Goal: Information Seeking & Learning: Learn about a topic

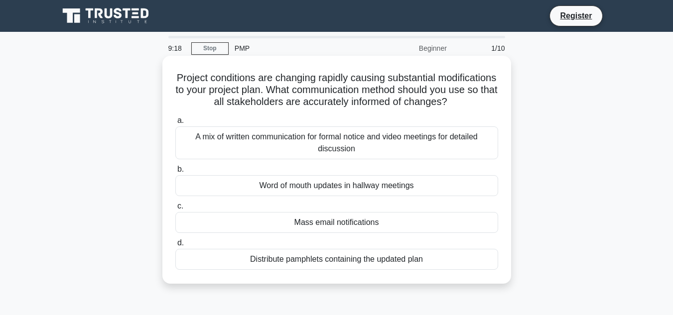
click at [299, 233] on div "Mass email notifications" at bounding box center [336, 222] width 323 height 21
click at [175, 210] on input "c. Mass email notifications" at bounding box center [175, 206] width 0 height 6
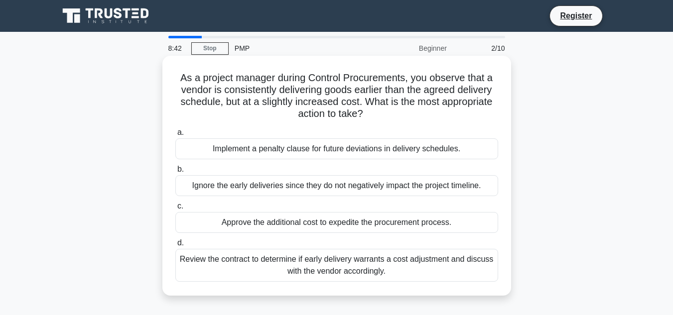
click at [315, 273] on div "Review the contract to determine if early delivery warrants a cost adjustment a…" at bounding box center [336, 265] width 323 height 33
click at [175, 247] on input "d. Review the contract to determine if early delivery warrants a cost adjustmen…" at bounding box center [175, 243] width 0 height 6
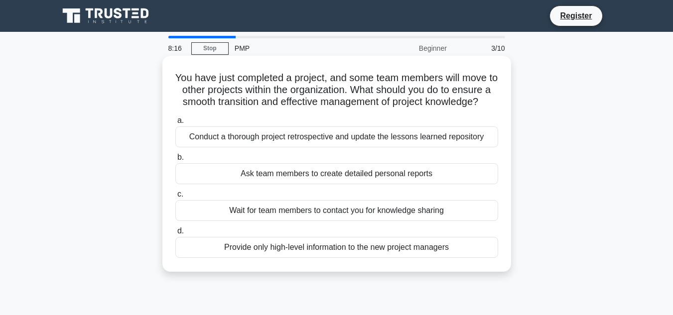
click at [370, 148] on div "Conduct a thorough project retrospective and update the lessons learned reposit…" at bounding box center [336, 137] width 323 height 21
click at [175, 124] on input "a. Conduct a thorough project retrospective and update the lessons learned repo…" at bounding box center [175, 121] width 0 height 6
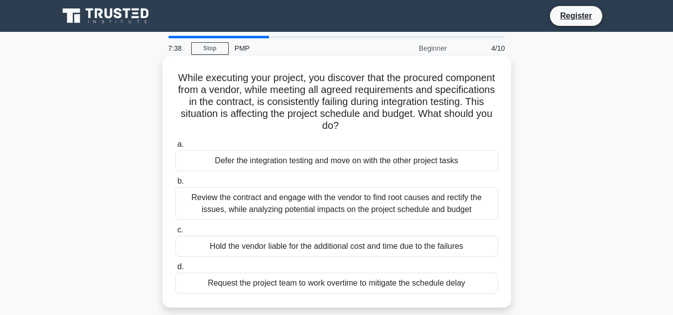
click at [278, 203] on div "Review the contract and engage with the vendor to find root causes and rectify …" at bounding box center [336, 203] width 323 height 33
click at [175, 185] on input "b. Review the contract and engage with the vendor to find root causes and recti…" at bounding box center [175, 181] width 0 height 6
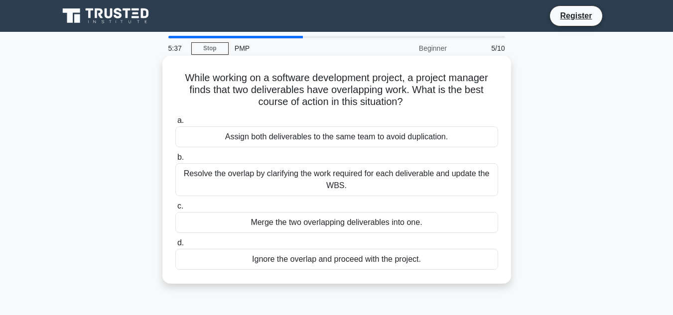
click at [302, 180] on div "Resolve the overlap by clarifying the work required for each deliverable and up…" at bounding box center [336, 179] width 323 height 33
click at [175, 161] on input "b. Resolve the overlap by clarifying the work required for each deliverable and…" at bounding box center [175, 157] width 0 height 6
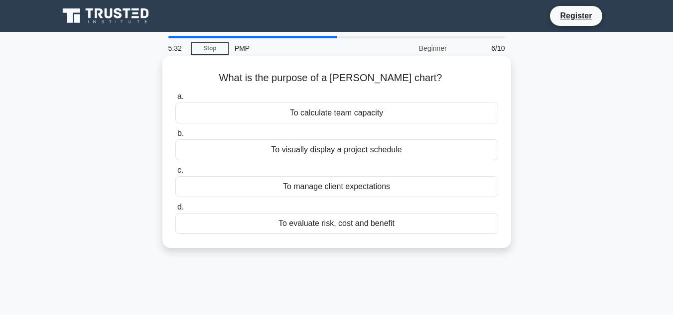
click at [317, 152] on div "To visually display a project schedule" at bounding box center [336, 150] width 323 height 21
click at [175, 137] on input "b. To visually display a project schedule" at bounding box center [175, 134] width 0 height 6
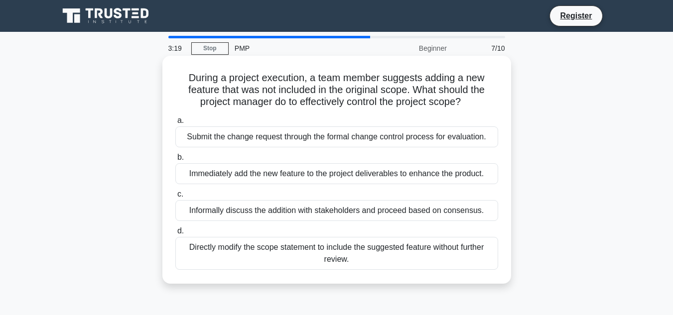
click at [277, 139] on div "Submit the change request through the formal change control process for evaluat…" at bounding box center [336, 137] width 323 height 21
click at [175, 124] on input "a. Submit the change request through the formal change control process for eval…" at bounding box center [175, 121] width 0 height 6
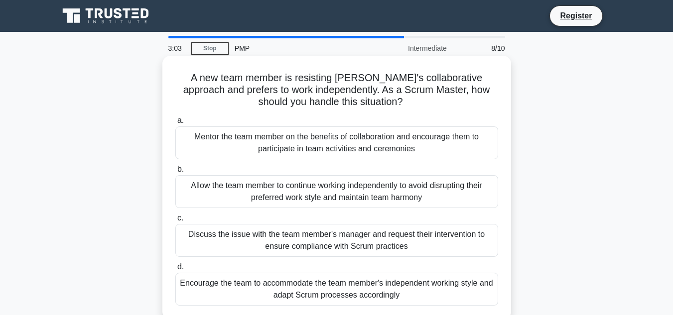
click at [302, 143] on div "Mentor the team member on the benefits of collaboration and encourage them to p…" at bounding box center [336, 143] width 323 height 33
click at [175, 124] on input "a. Mentor the team member on the benefits of collaboration and encourage them t…" at bounding box center [175, 121] width 0 height 6
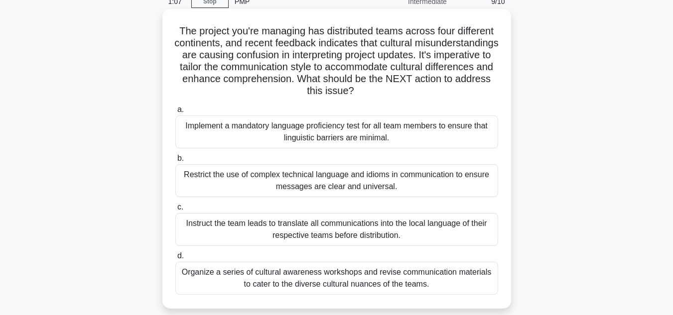
scroll to position [150, 0]
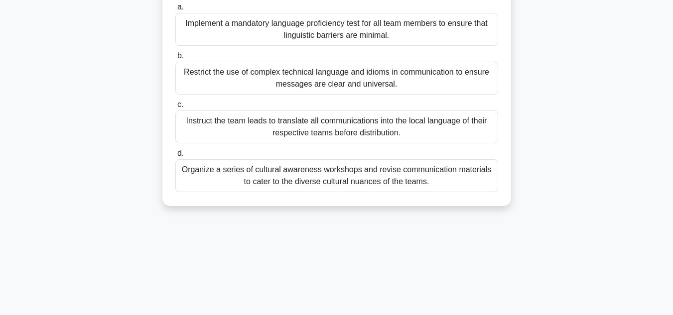
click at [295, 178] on div "Organize a series of cultural awareness workshops and revise communication mate…" at bounding box center [336, 175] width 323 height 33
click at [175, 157] on input "d. Organize a series of cultural awareness workshops and revise communication m…" at bounding box center [175, 153] width 0 height 6
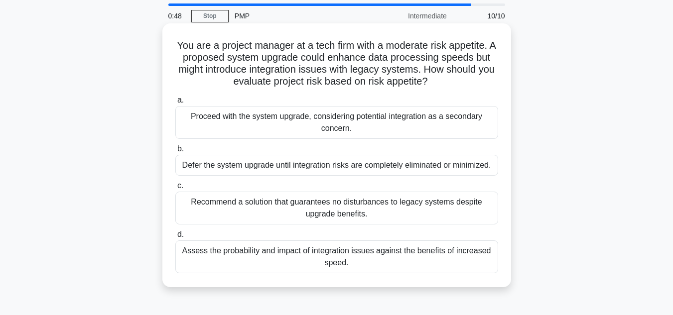
scroll to position [50, 0]
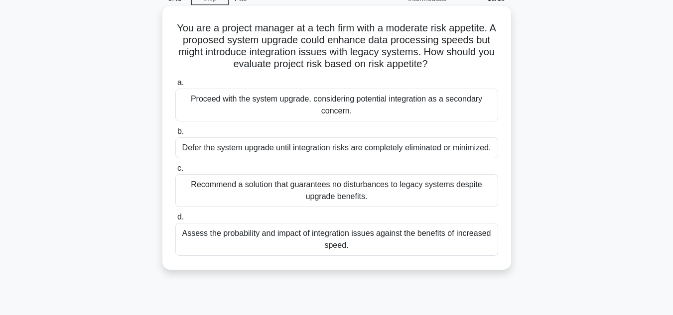
click at [237, 236] on div "Assess the probability and impact of integration issues against the benefits of…" at bounding box center [336, 239] width 323 height 33
click at [175, 221] on input "d. Assess the probability and impact of integration issues against the benefits…" at bounding box center [175, 217] width 0 height 6
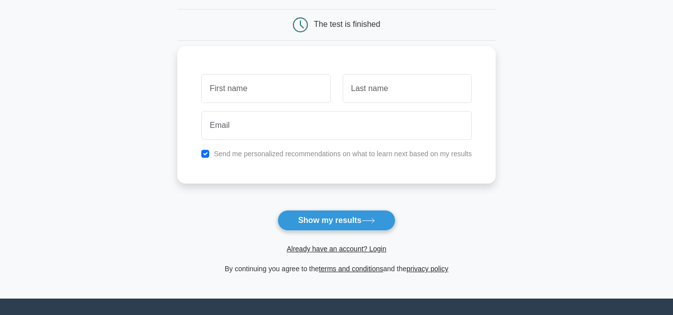
scroll to position [100, 0]
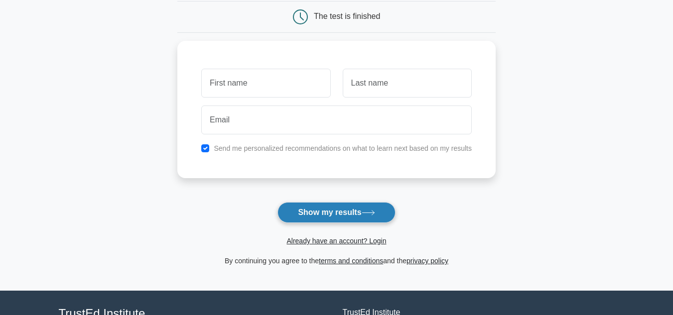
click at [307, 216] on button "Show my results" at bounding box center [337, 212] width 118 height 21
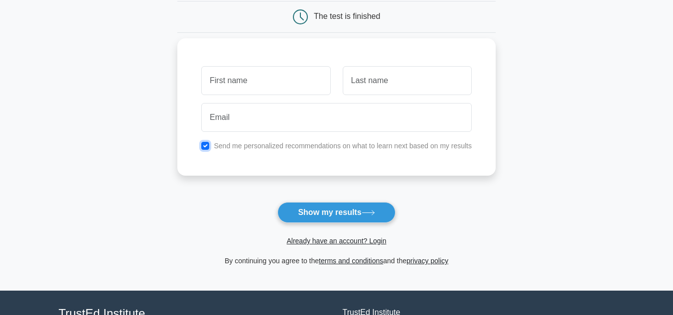
click at [207, 145] on input "checkbox" at bounding box center [205, 146] width 8 height 8
checkbox input "false"
click at [265, 84] on input "text" at bounding box center [265, 80] width 129 height 29
type input "P"
type input "V"
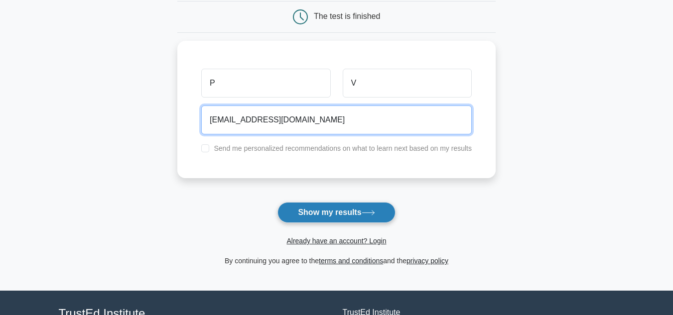
type input "PV@gmail.com"
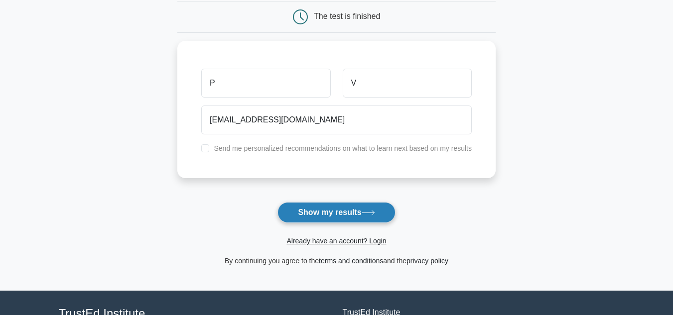
click at [302, 210] on button "Show my results" at bounding box center [337, 212] width 118 height 21
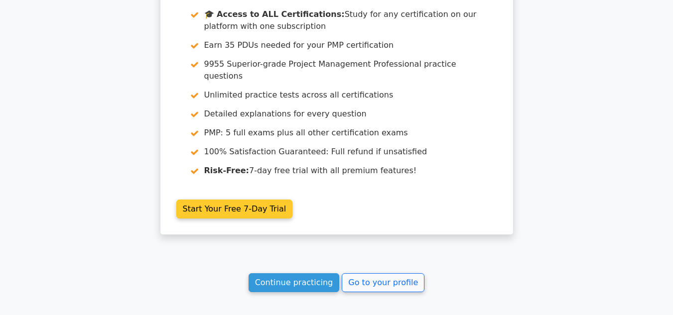
scroll to position [1744, 0]
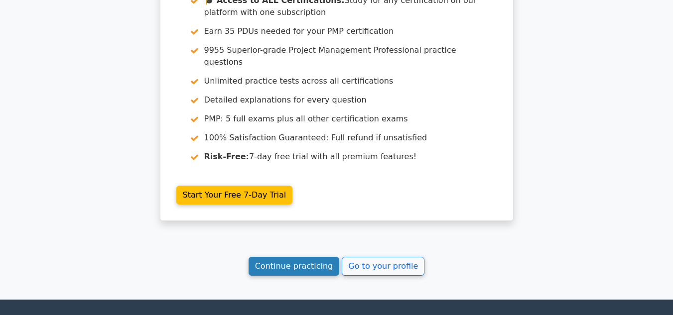
click at [325, 257] on link "Continue practicing" at bounding box center [294, 266] width 91 height 19
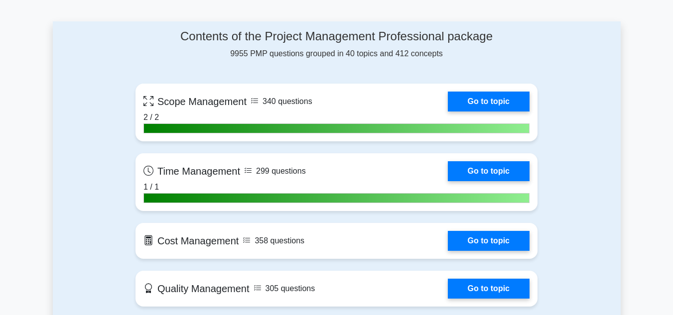
scroll to position [698, 0]
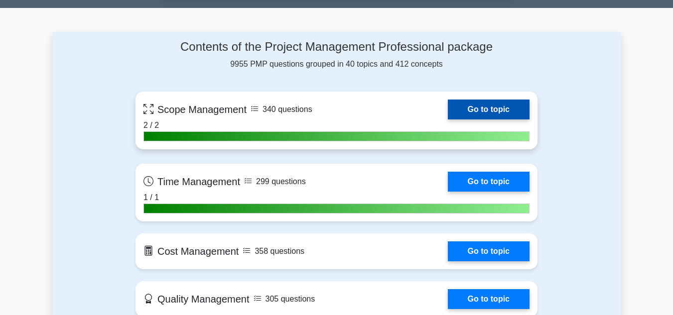
click at [487, 104] on link "Go to topic" at bounding box center [489, 110] width 82 height 20
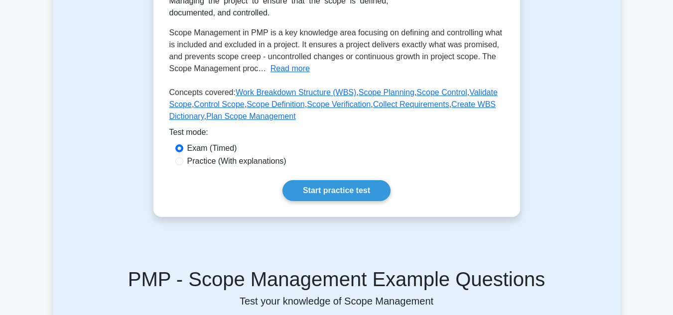
scroll to position [199, 0]
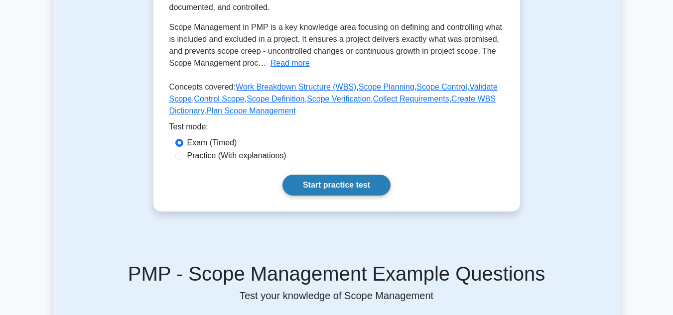
click at [348, 187] on link "Start practice test" at bounding box center [337, 185] width 108 height 21
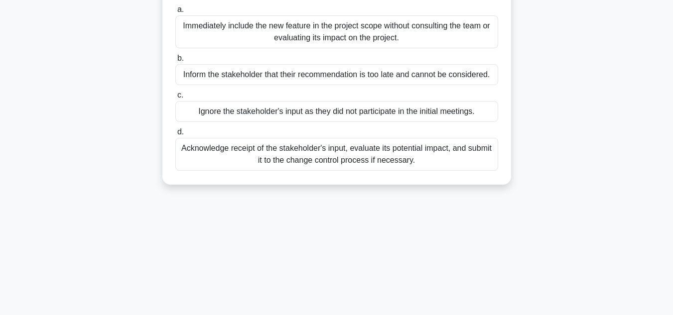
scroll to position [150, 0]
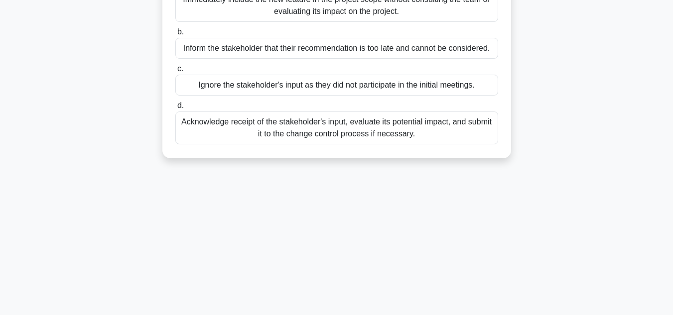
click at [361, 137] on div "Acknowledge receipt of the stakeholder's input, evaluate its potential impact, …" at bounding box center [336, 128] width 323 height 33
click at [175, 109] on input "d. Acknowledge receipt of the stakeholder's input, evaluate its potential impac…" at bounding box center [175, 106] width 0 height 6
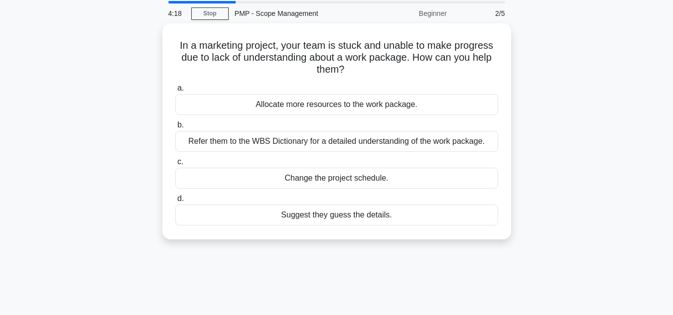
scroll to position [0, 0]
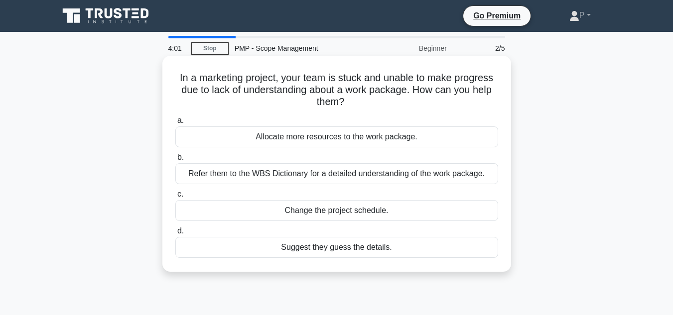
click at [406, 174] on div "Refer them to the WBS Dictionary for a detailed understanding of the work packa…" at bounding box center [336, 173] width 323 height 21
click at [175, 161] on input "b. Refer them to the WBS Dictionary for a detailed understanding of the work pa…" at bounding box center [175, 157] width 0 height 6
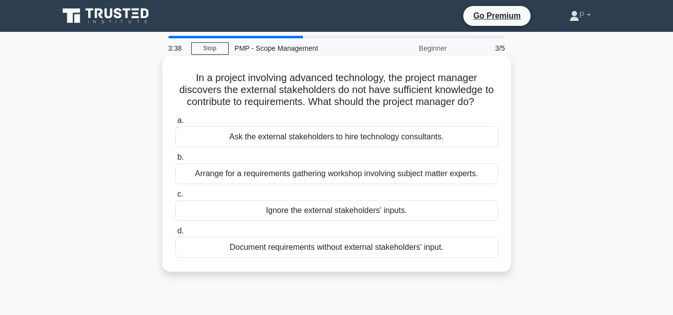
click at [399, 170] on div "Arrange for a requirements gathering workshop involving subject matter experts." at bounding box center [336, 173] width 323 height 21
click at [175, 161] on input "b. Arrange for a requirements gathering workshop involving subject matter exper…" at bounding box center [175, 157] width 0 height 6
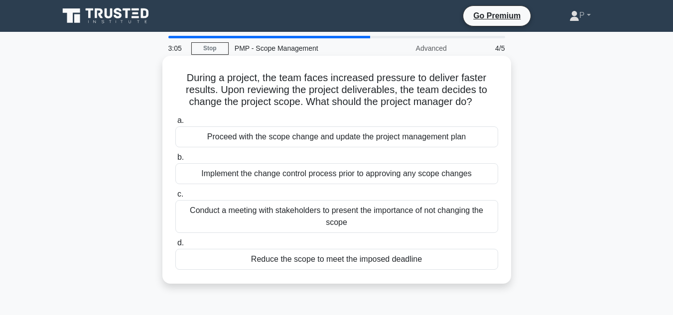
click at [412, 175] on div "Implement the change control process prior to approving any scope changes" at bounding box center [336, 173] width 323 height 21
click at [175, 161] on input "b. Implement the change control process prior to approving any scope changes" at bounding box center [175, 157] width 0 height 6
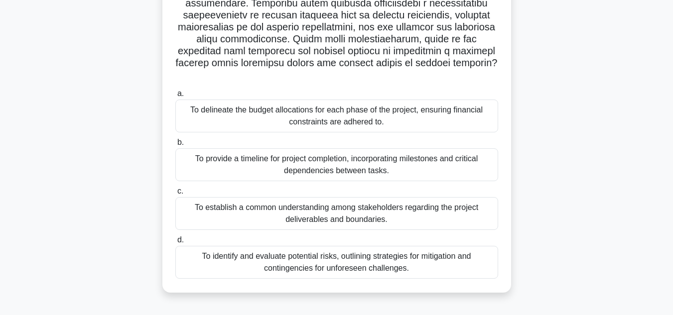
scroll to position [199, 0]
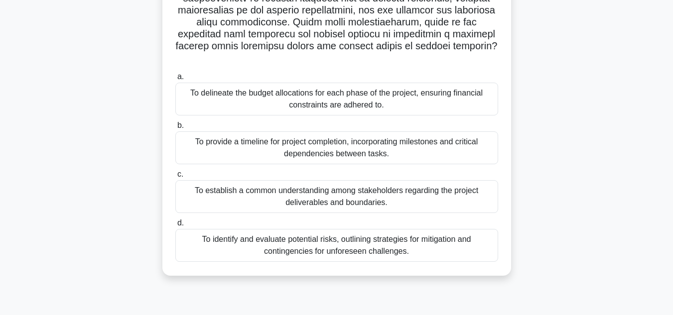
click at [317, 194] on div "To establish a common understanding among stakeholders regarding the project de…" at bounding box center [336, 196] width 323 height 33
click at [175, 178] on input "c. To establish a common understanding among stakeholders regarding the project…" at bounding box center [175, 174] width 0 height 6
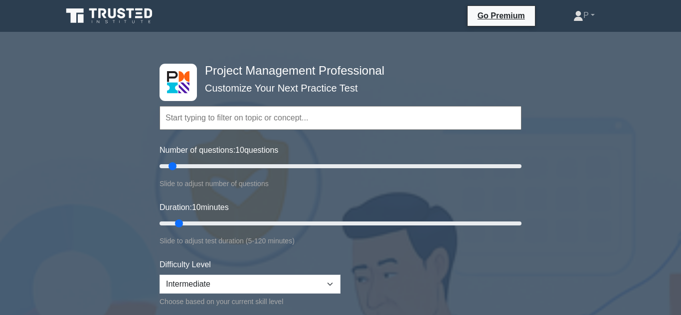
select select "intermediate"
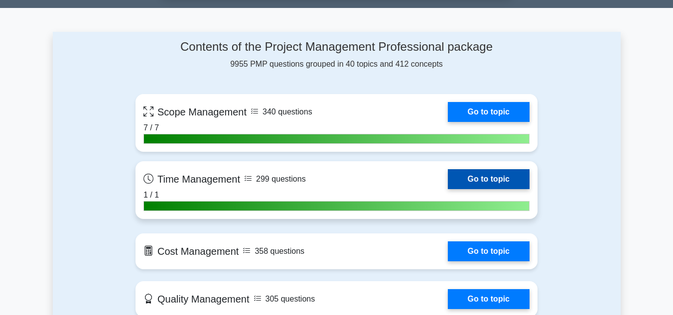
click at [478, 177] on link "Go to topic" at bounding box center [489, 179] width 82 height 20
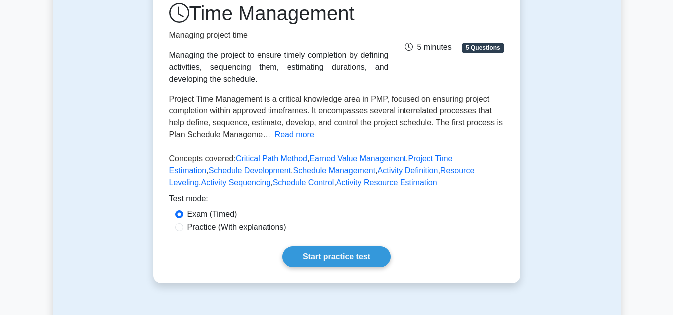
scroll to position [159, 0]
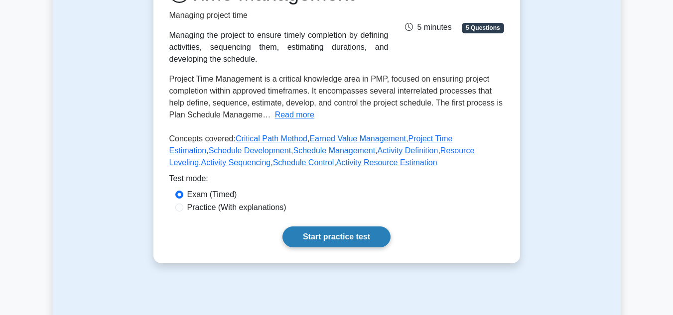
click at [333, 235] on link "Start practice test" at bounding box center [337, 237] width 108 height 21
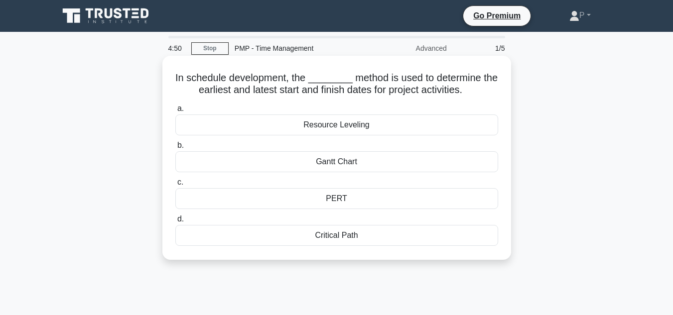
click at [346, 239] on div "Critical Path" at bounding box center [336, 235] width 323 height 21
click at [175, 223] on input "d. Critical Path" at bounding box center [175, 219] width 0 height 6
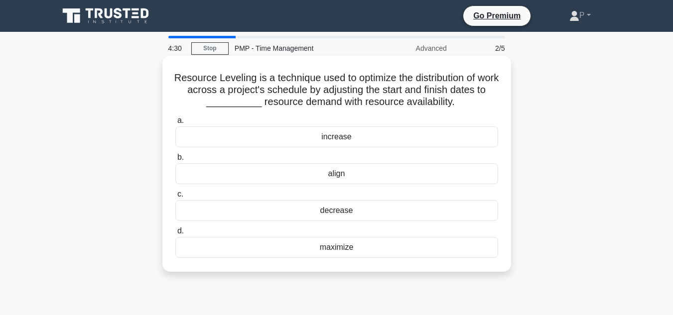
click at [334, 176] on div "align" at bounding box center [336, 173] width 323 height 21
click at [175, 161] on input "b. align" at bounding box center [175, 157] width 0 height 6
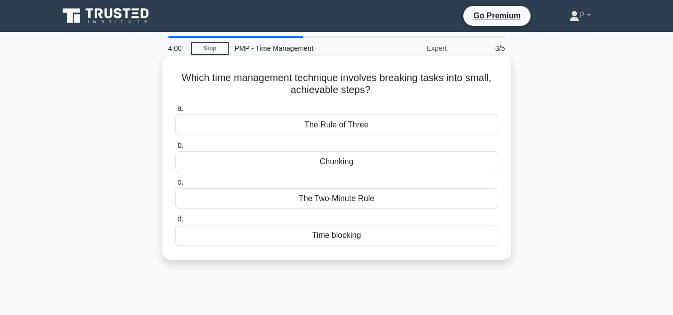
click at [334, 165] on div "Chunking" at bounding box center [336, 161] width 323 height 21
click at [175, 149] on input "b. Chunking" at bounding box center [175, 146] width 0 height 6
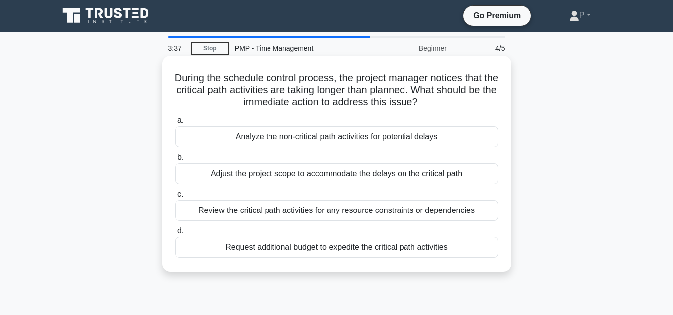
click at [349, 211] on div "Review the critical path activities for any resource constraints or dependencies" at bounding box center [336, 210] width 323 height 21
click at [175, 198] on input "c. Review the critical path activities for any resource constraints or dependen…" at bounding box center [175, 194] width 0 height 6
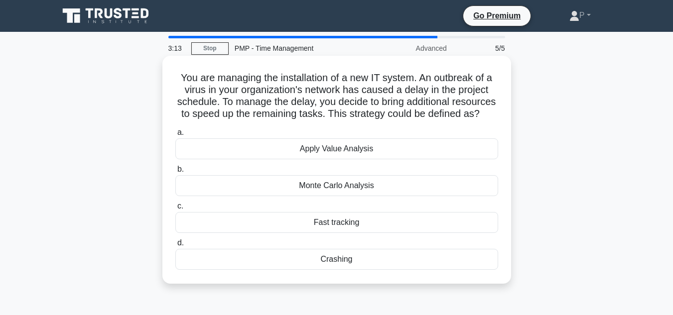
click at [350, 270] on div "Crashing" at bounding box center [336, 259] width 323 height 21
click at [175, 247] on input "d. Crashing" at bounding box center [175, 243] width 0 height 6
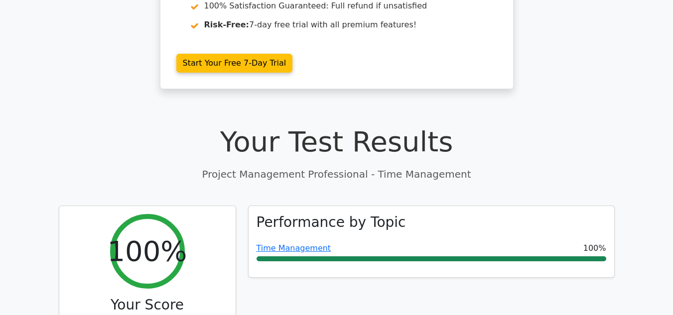
scroll to position [299, 0]
